Goal: Information Seeking & Learning: Learn about a topic

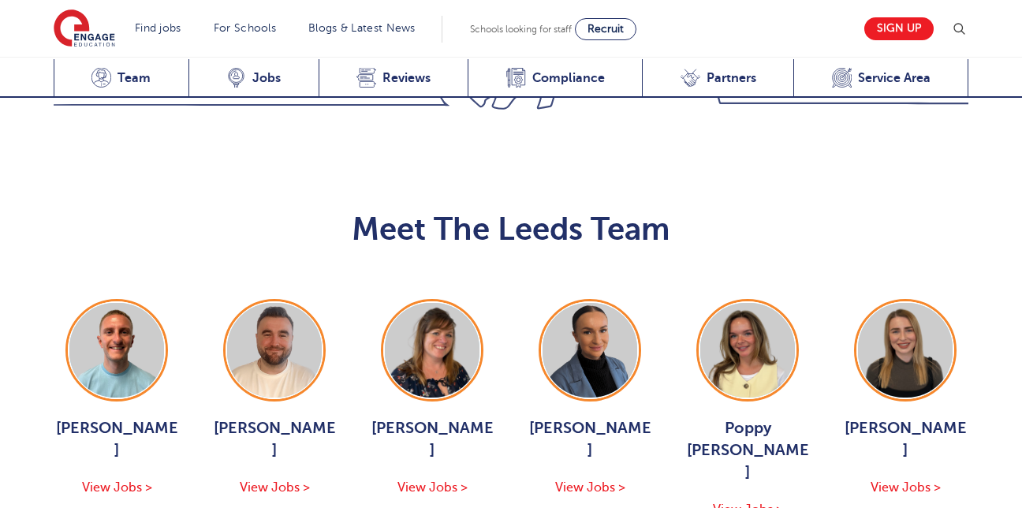
scroll to position [1738, 0]
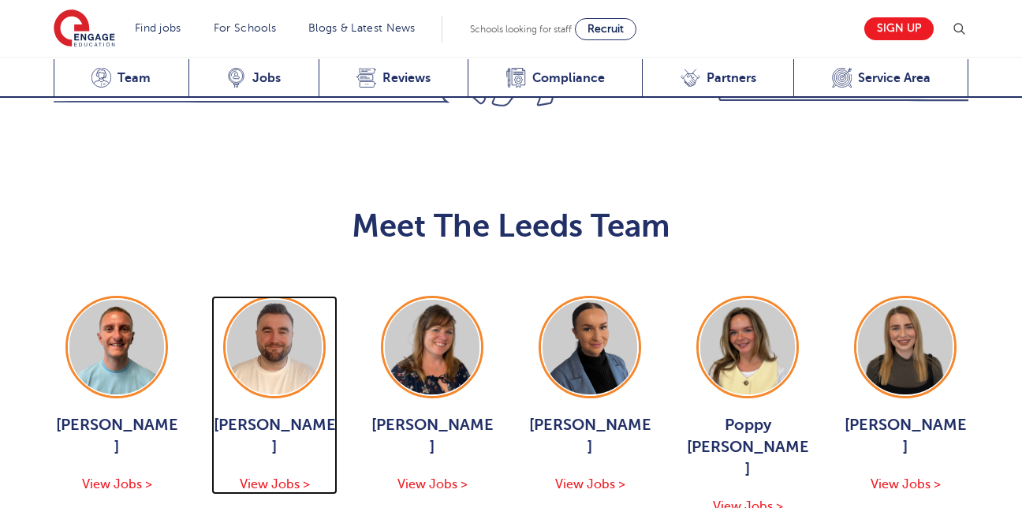
click at [281, 300] on img at bounding box center [274, 347] width 95 height 95
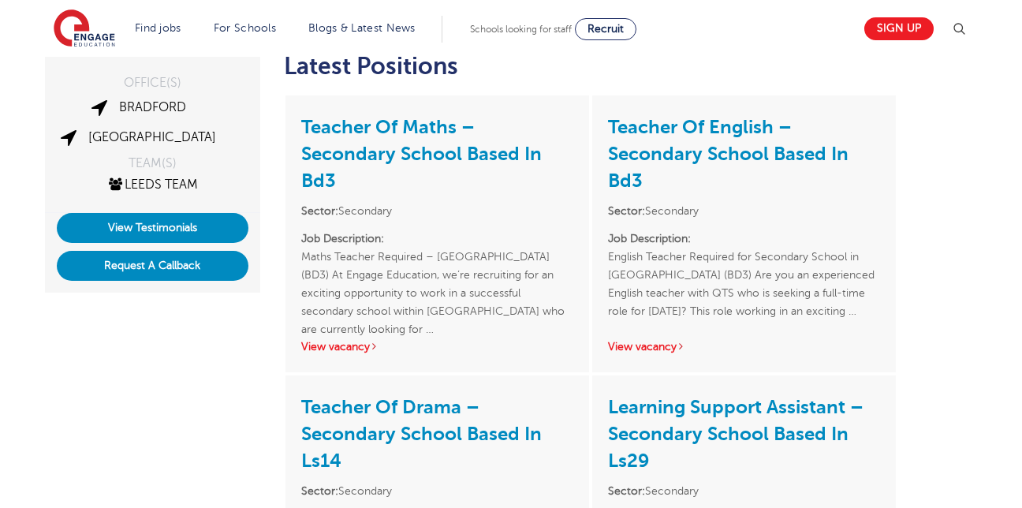
scroll to position [349, 0]
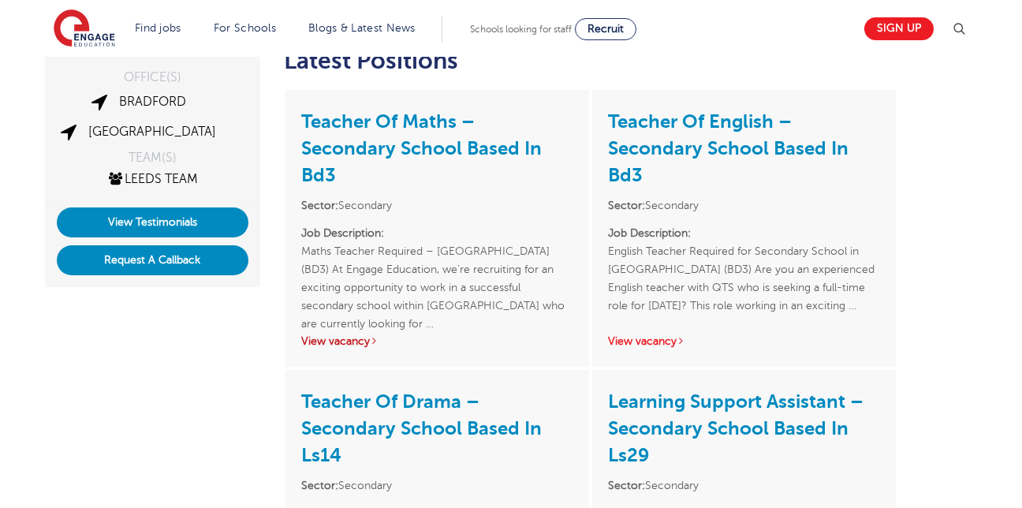
click at [344, 340] on link "View vacancy" at bounding box center [339, 341] width 77 height 12
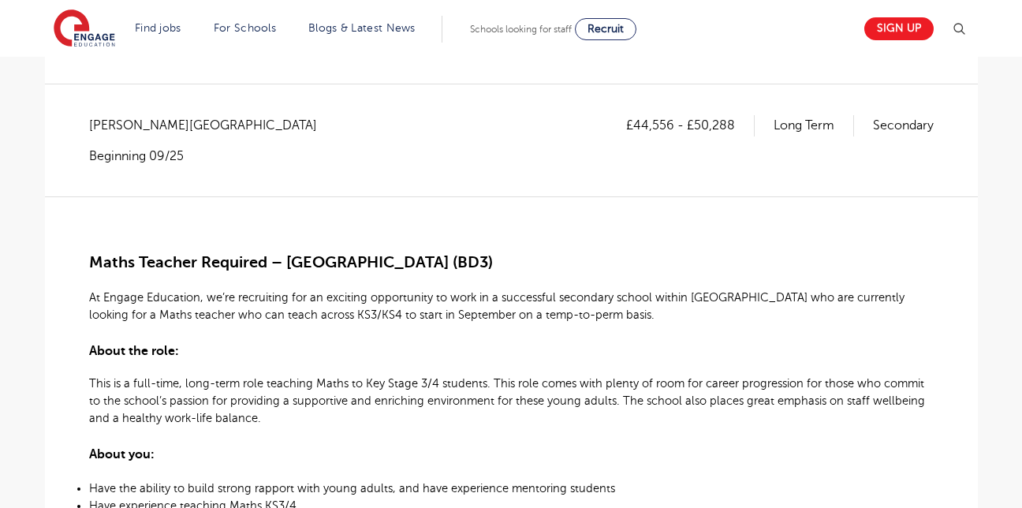
scroll to position [261, 0]
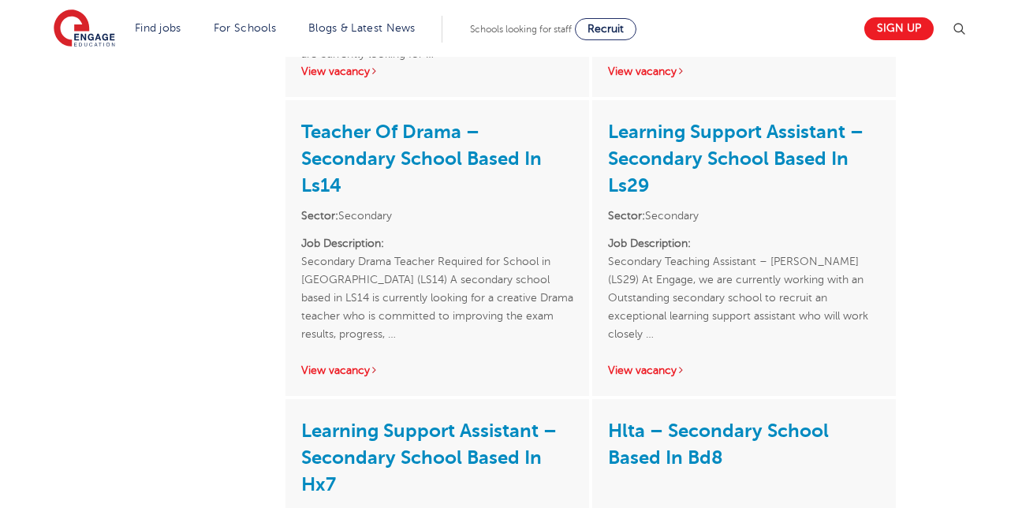
scroll to position [620, 0]
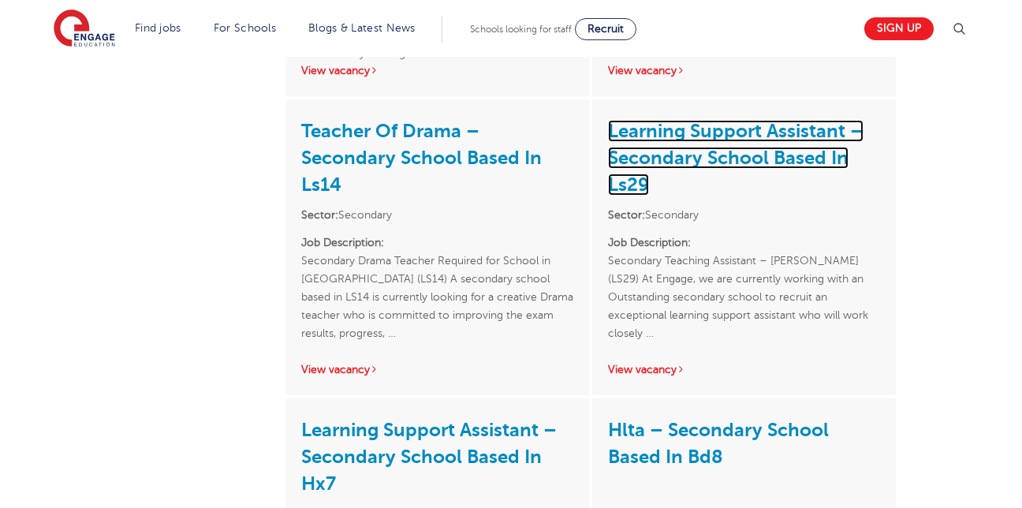
click at [753, 149] on link "Learning Support Assistant – Secondary School Based In Ls29" at bounding box center [736, 158] width 256 height 76
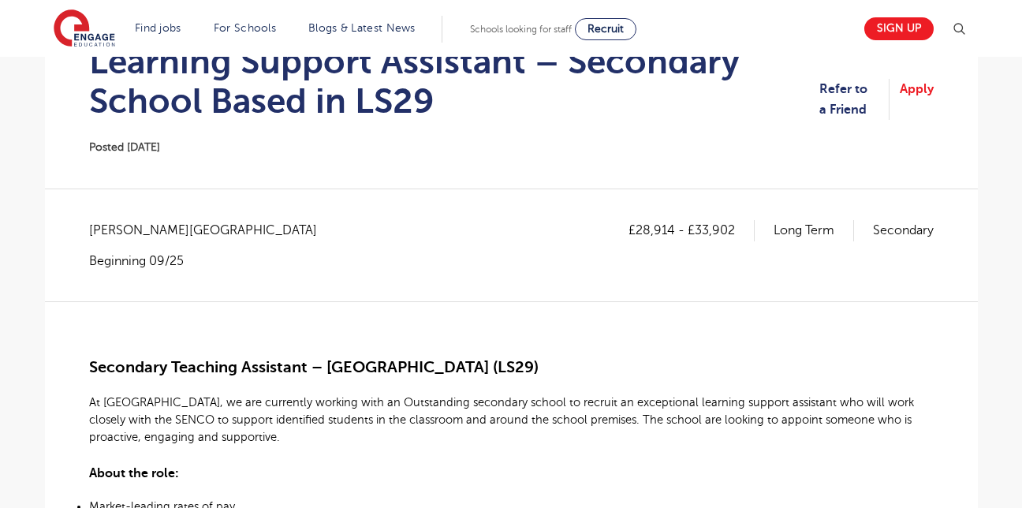
scroll to position [190, 0]
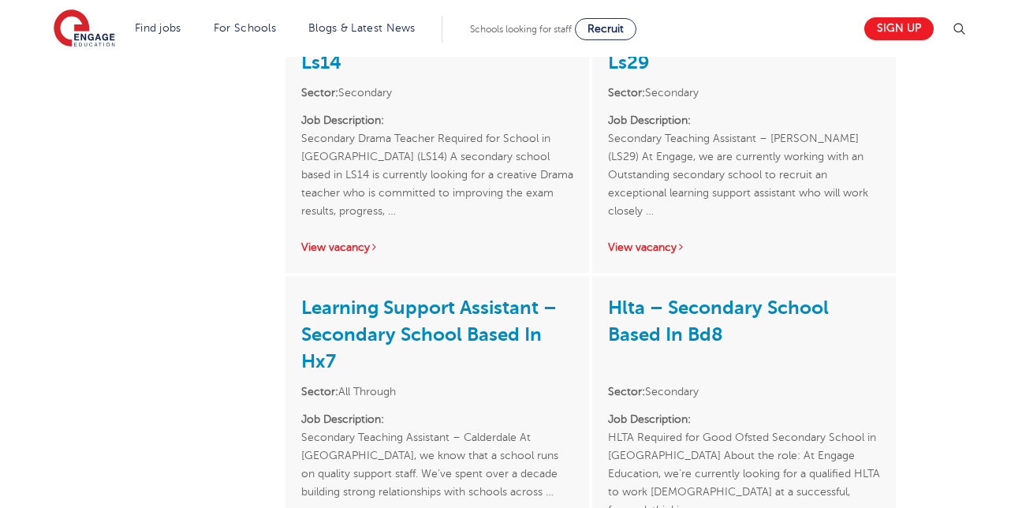
scroll to position [744, 0]
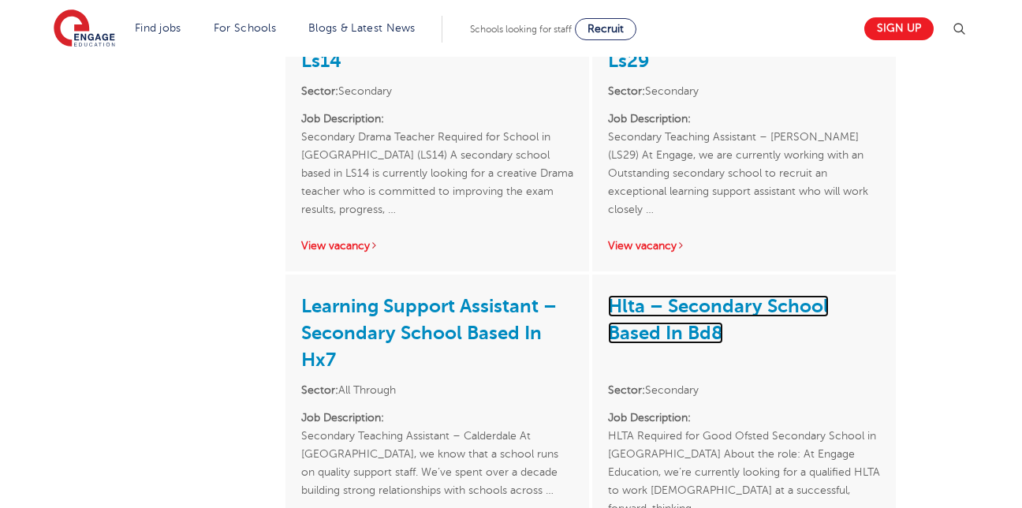
click at [642, 332] on link "Hlta – Secondary School Based In Bd8" at bounding box center [718, 319] width 221 height 49
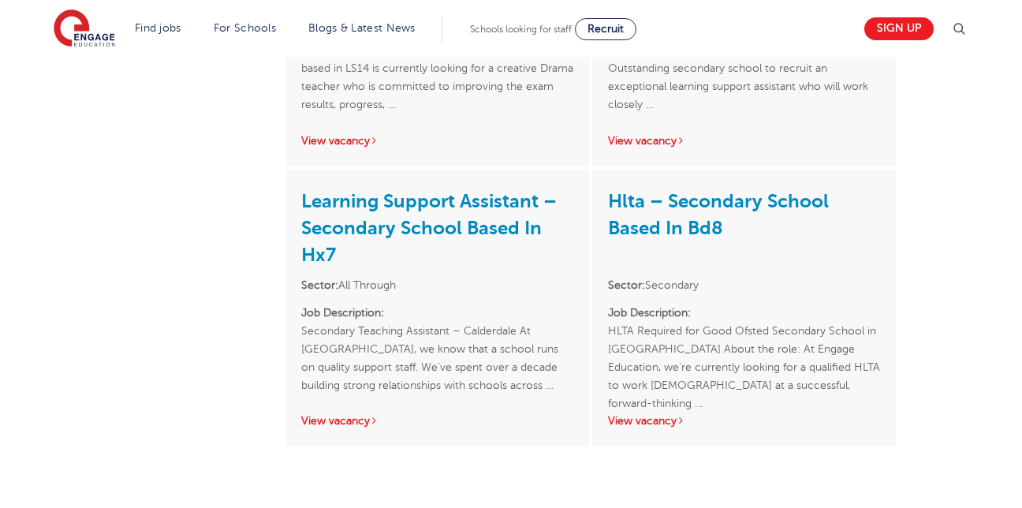
scroll to position [848, 0]
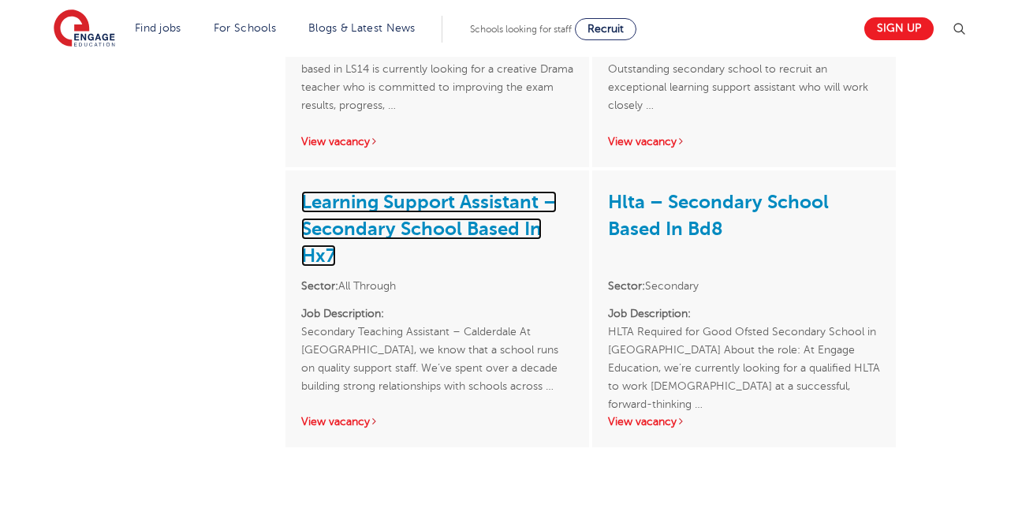
click at [467, 222] on link "Learning Support Assistant – Secondary School Based In Hx7" at bounding box center [429, 229] width 256 height 76
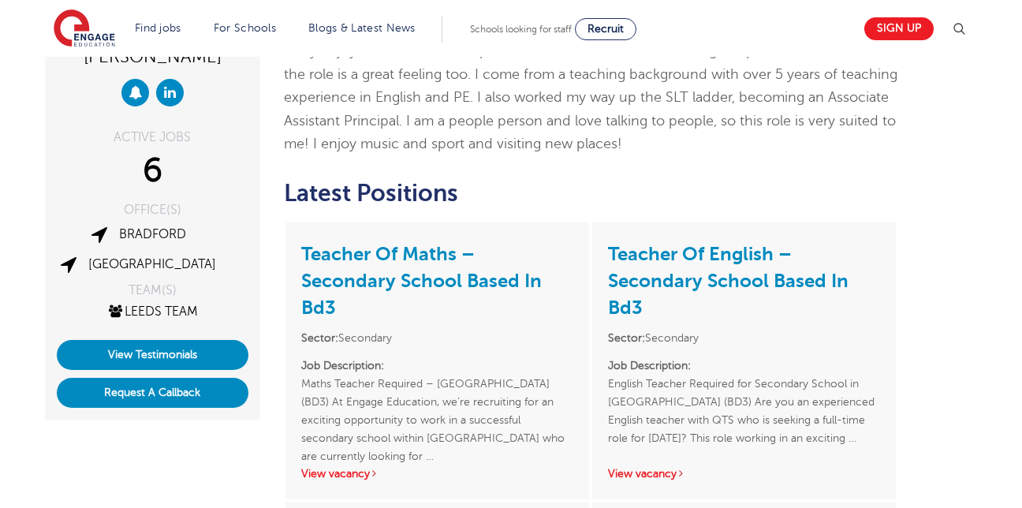
scroll to position [216, 0]
